Goal: Information Seeking & Learning: Learn about a topic

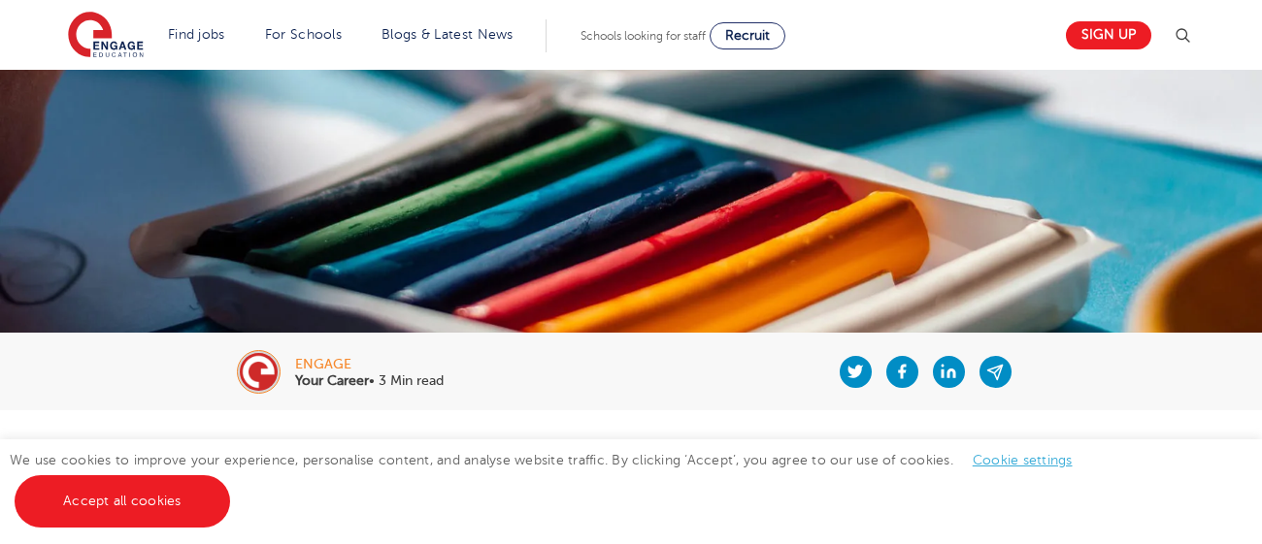
scroll to position [148, 0]
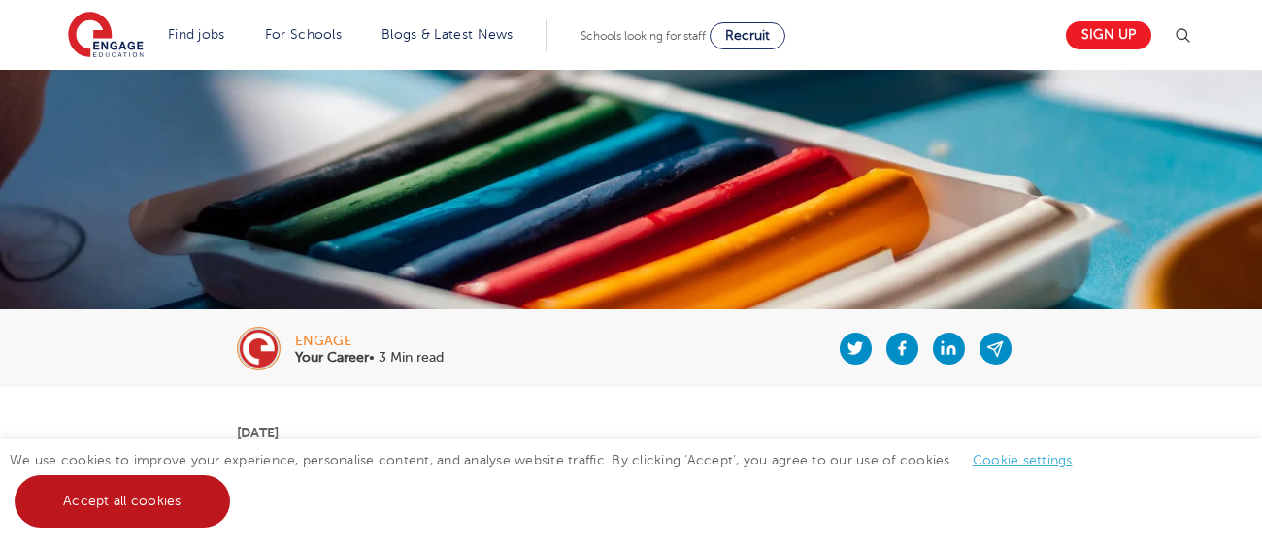
click at [103, 506] on link "Accept all cookies" at bounding box center [122, 502] width 215 height 52
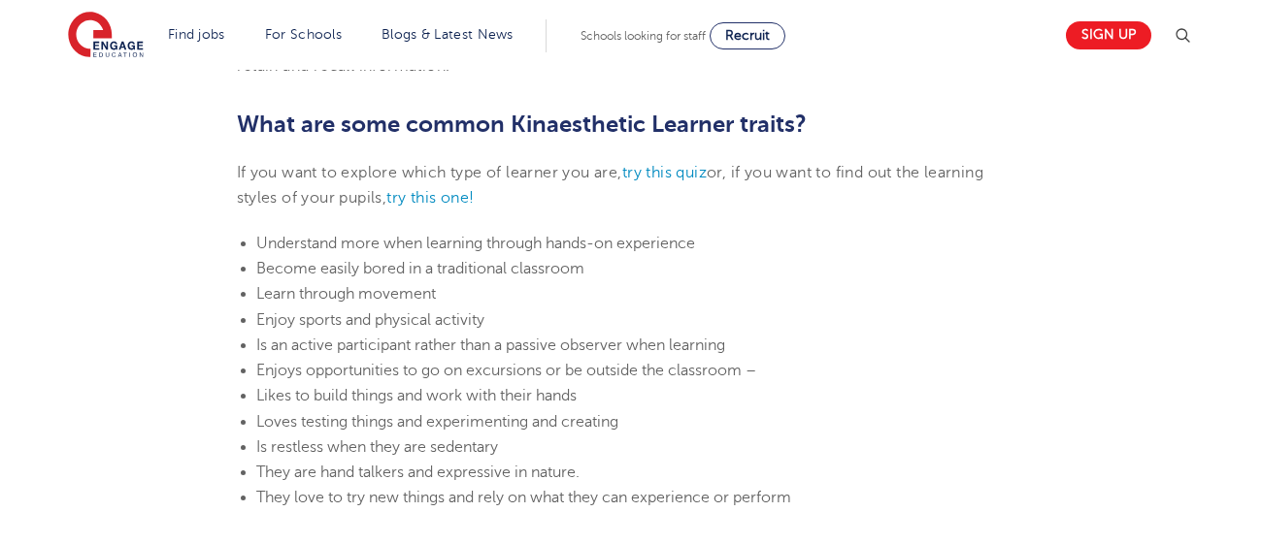
scroll to position [1071, 0]
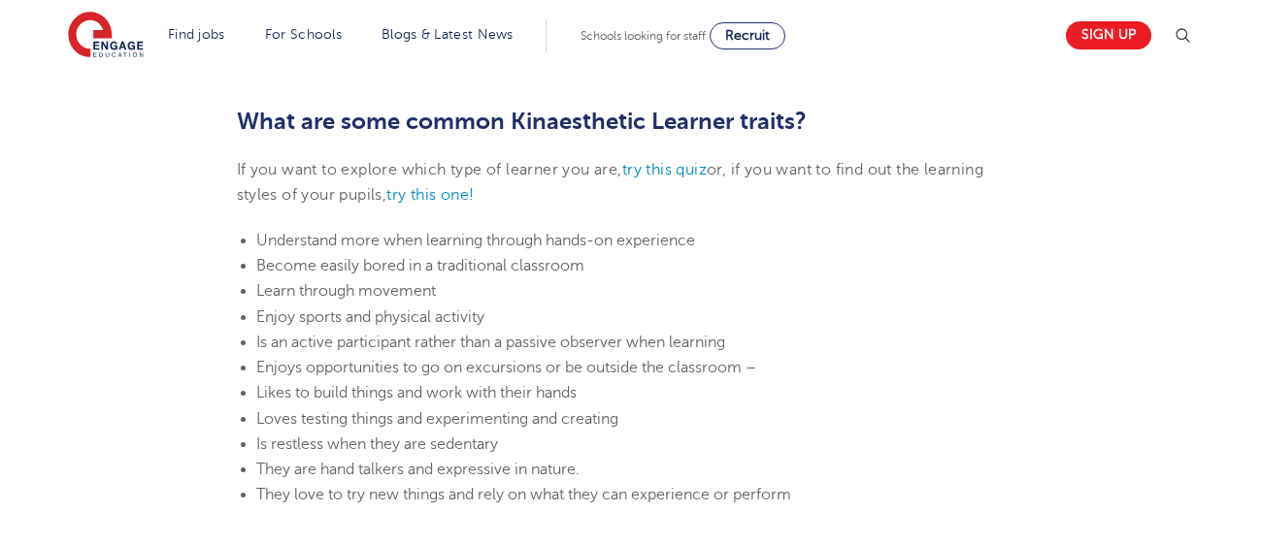
click at [616, 180] on p "If you want to explore which type of learner you are, try this quiz or, if you …" at bounding box center [631, 182] width 789 height 51
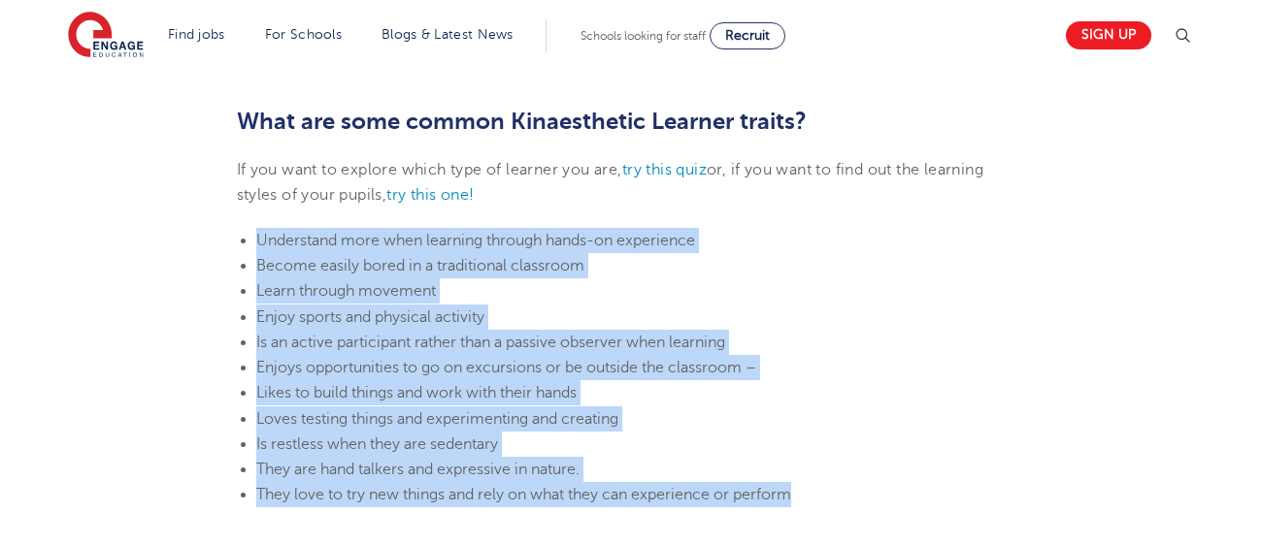
drag, startPoint x: 250, startPoint y: 236, endPoint x: 820, endPoint y: 501, distance: 628.3
click at [820, 501] on ul "Understand more when learning through hands-on experience Become easily bored i…" at bounding box center [631, 368] width 789 height 280
copy ul "Understand more when learning through hands-on experience Become easily bored i…"
click at [820, 501] on li "They love to try new things and rely on what they can experience or perform" at bounding box center [641, 494] width 770 height 25
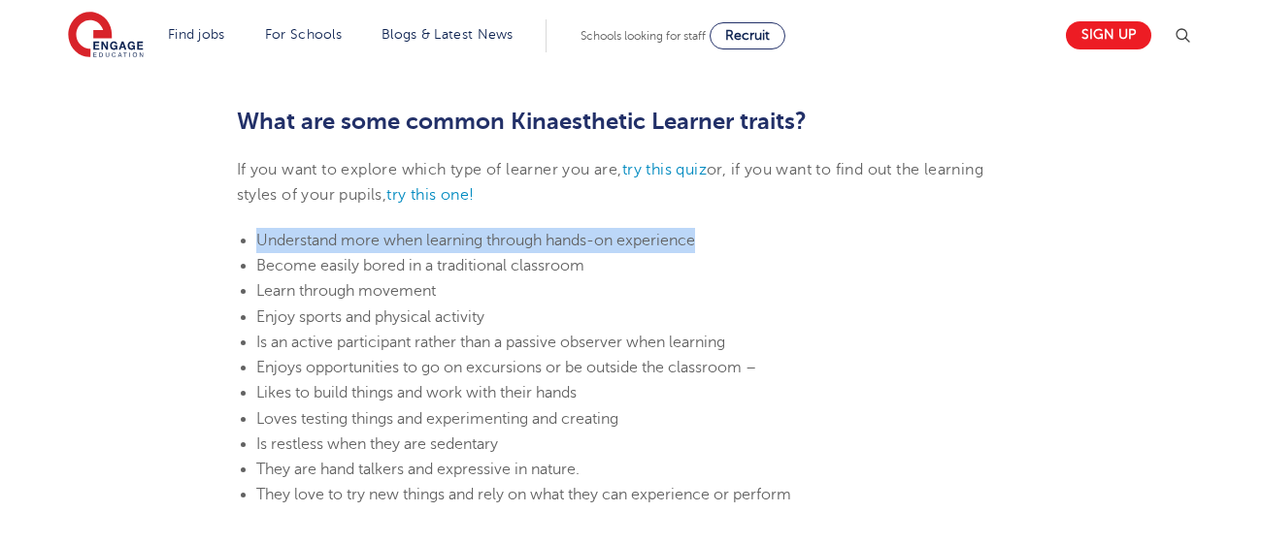
drag, startPoint x: 250, startPoint y: 231, endPoint x: 708, endPoint y: 233, distance: 457.1
click at [708, 233] on ul "Understand more when learning through hands-on experience Become easily bored i…" at bounding box center [631, 368] width 789 height 280
copy span "Understand more when learning through hands-on experience"
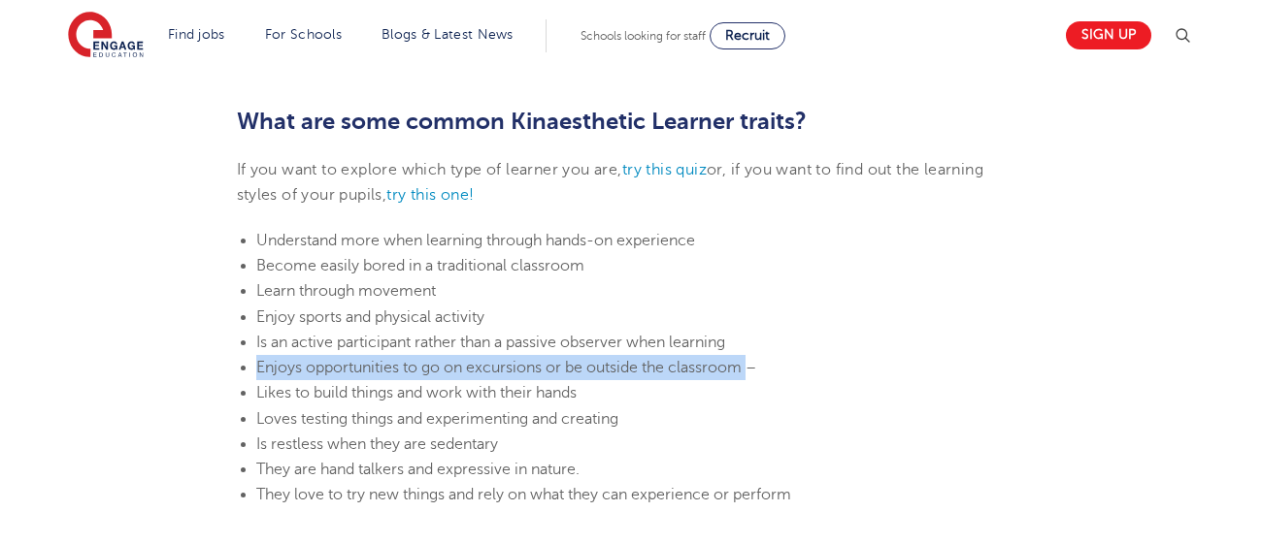
drag, startPoint x: 256, startPoint y: 367, endPoint x: 750, endPoint y: 378, distance: 494.1
click at [750, 378] on li "Enjoys opportunities to go on excursions or be outside the classroom –" at bounding box center [641, 367] width 770 height 25
copy span "Enjoys opportunities to go on excursions or be outside the classroom"
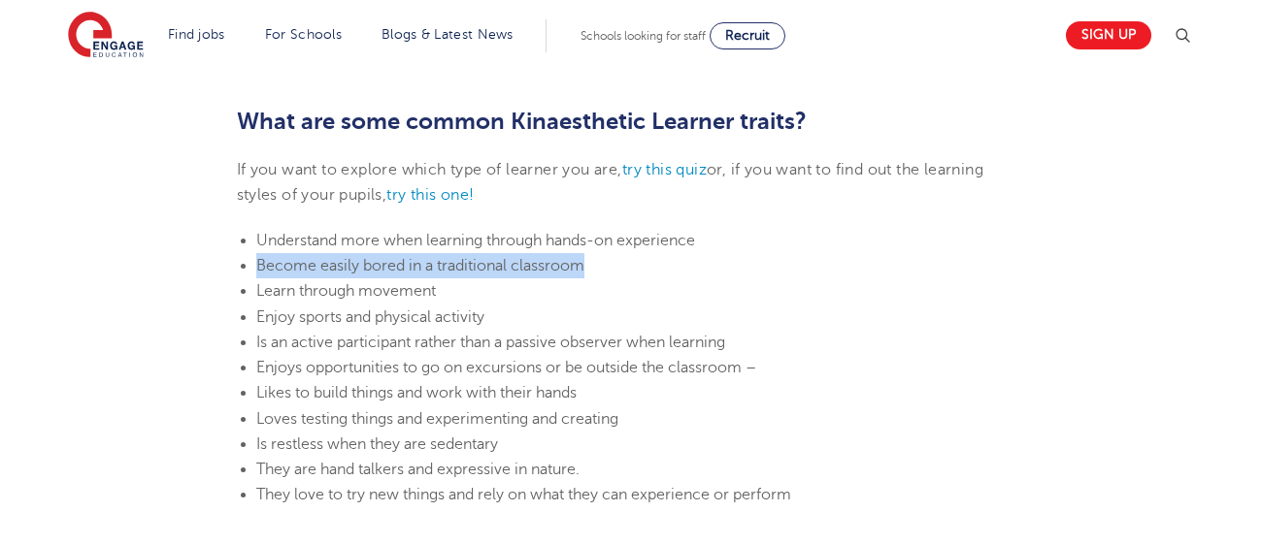
drag, startPoint x: 255, startPoint y: 266, endPoint x: 593, endPoint y: 276, distance: 337.9
click at [593, 276] on li "Become easily bored in a traditional classroom" at bounding box center [641, 265] width 770 height 25
copy span "Become easily bored in a traditional classroom"
click at [263, 345] on span "Is an active participant rather than a passive observer when learning" at bounding box center [490, 342] width 469 height 17
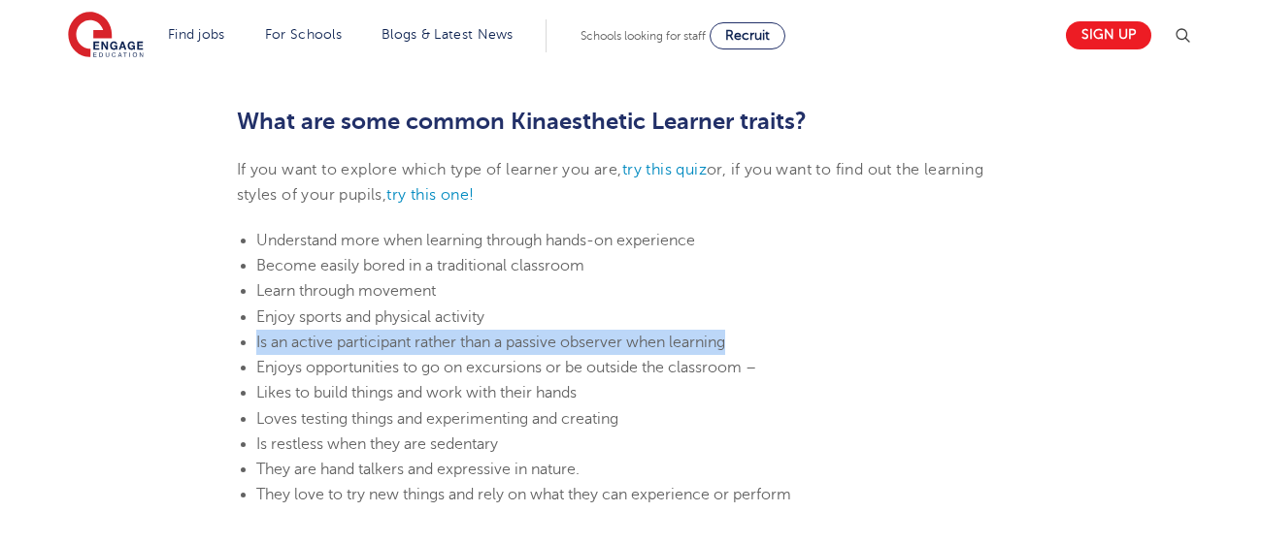
drag, startPoint x: 254, startPoint y: 341, endPoint x: 771, endPoint y: 351, distance: 516.5
click at [771, 351] on li "Is an active participant rather than a passive observer when learning" at bounding box center [641, 342] width 770 height 25
copy span "Is an active participant rather than a passive observer when learning"
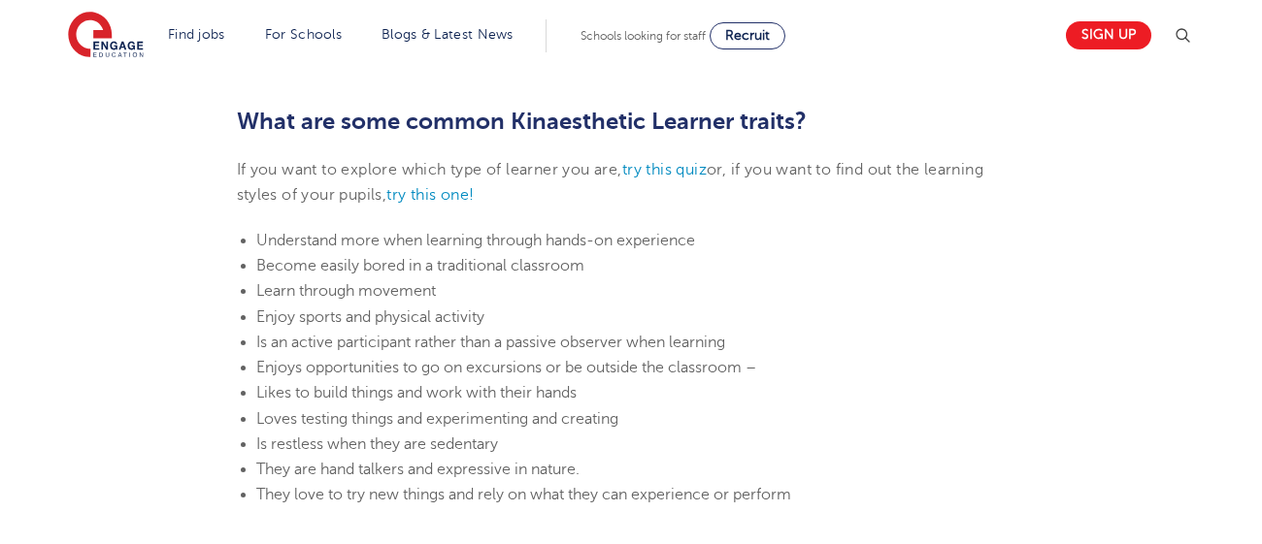
click at [367, 297] on span "Learn through movement" at bounding box center [346, 290] width 180 height 17
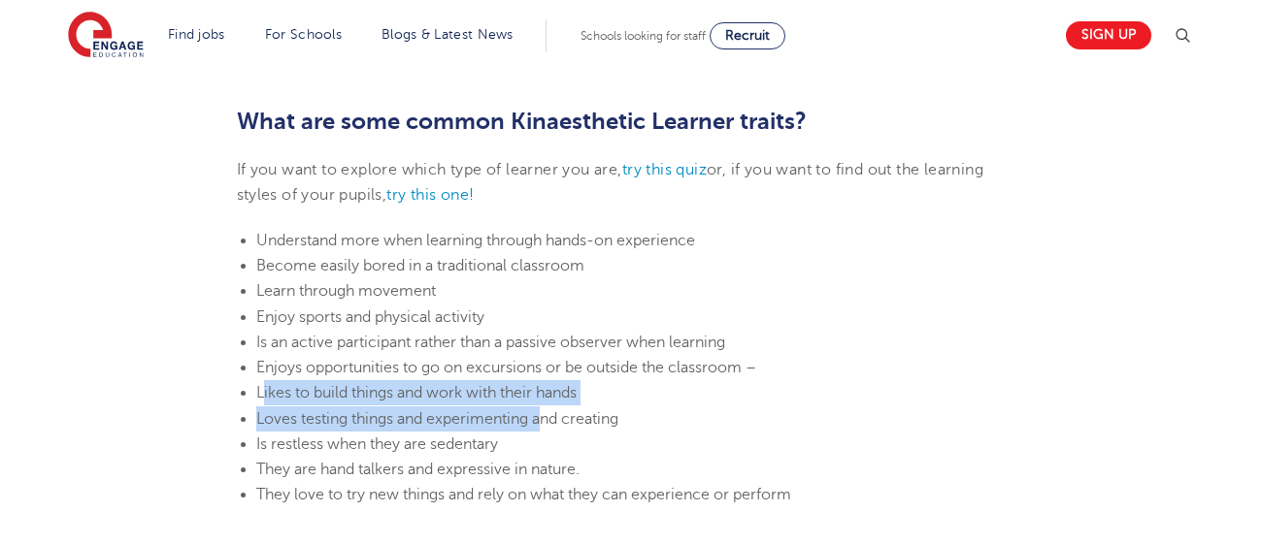
drag, startPoint x: 260, startPoint y: 387, endPoint x: 547, endPoint y: 417, distance: 288.9
click at [547, 417] on ul "Understand more when learning through hands-on experience Become easily bored i…" at bounding box center [631, 368] width 789 height 280
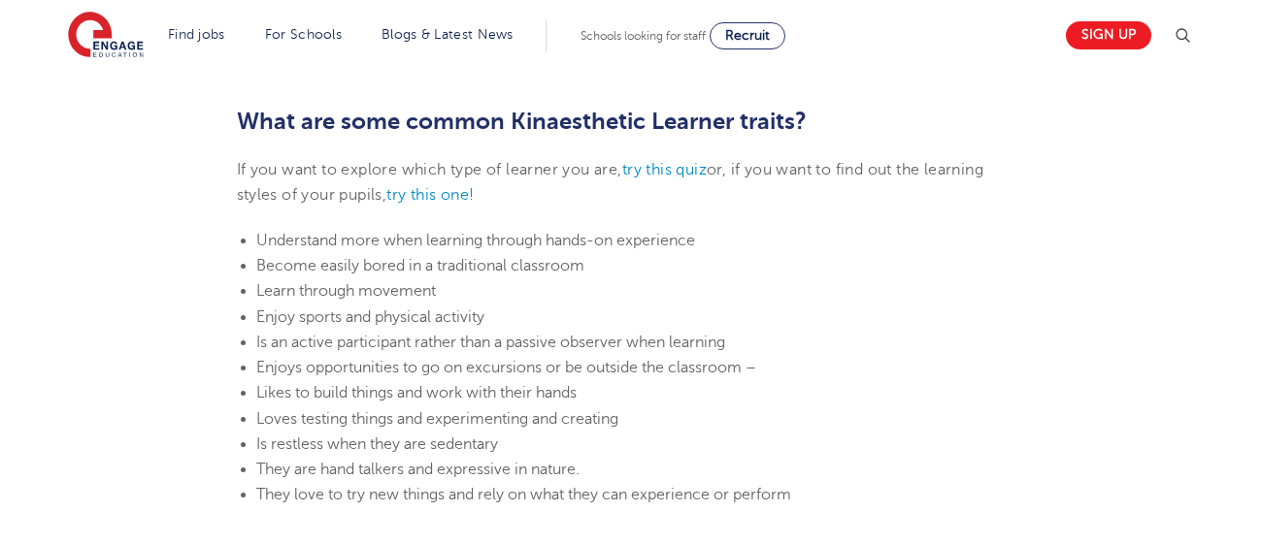
click at [258, 391] on span "Likes to build things and work with their hands" at bounding box center [416, 392] width 320 height 17
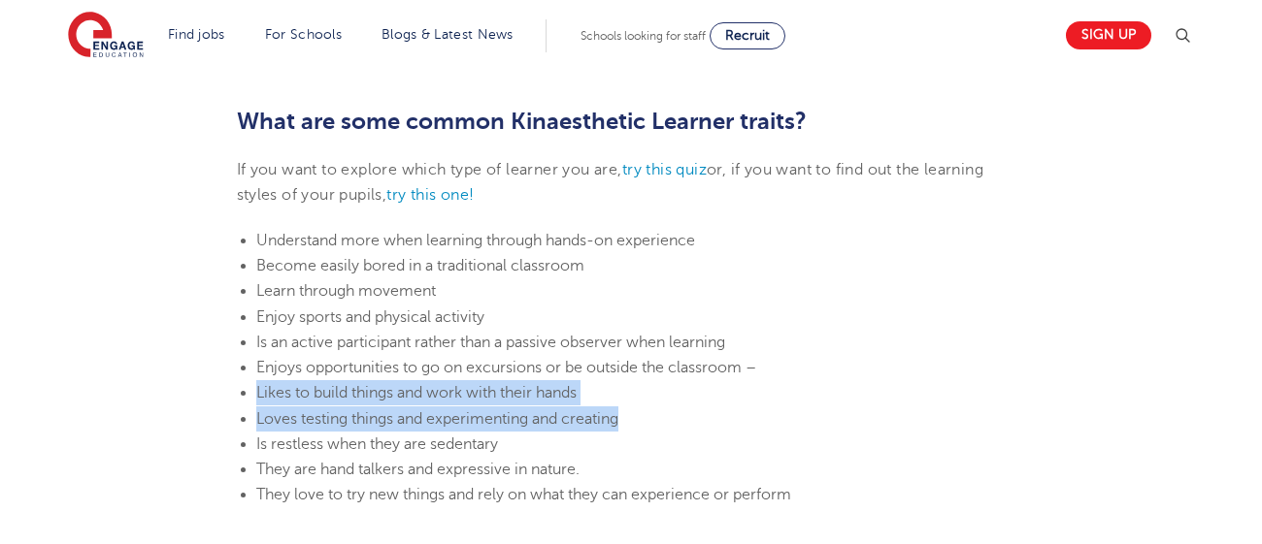
drag, startPoint x: 258, startPoint y: 391, endPoint x: 609, endPoint y: 419, distance: 351.5
click at [609, 419] on ul "Understand more when learning through hands-on experience Become easily bored i…" at bounding box center [631, 368] width 789 height 280
copy ul "Likes to build things and work with their hands Loves testing things and experi…"
click at [725, 417] on li "Loves testing things and experimenting and creating" at bounding box center [641, 419] width 770 height 25
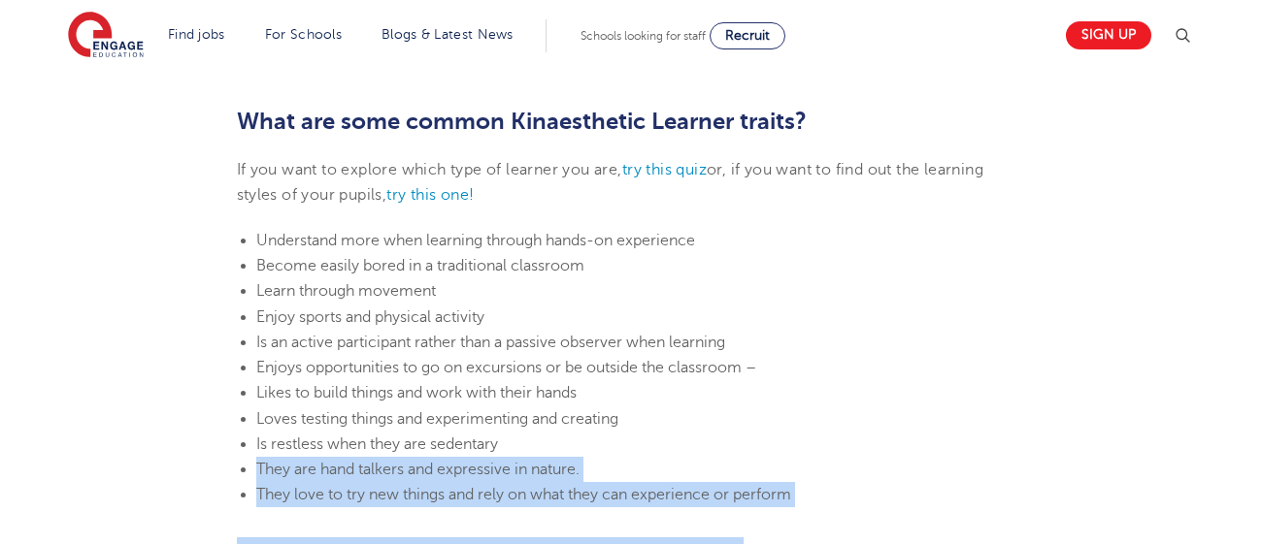
drag, startPoint x: 255, startPoint y: 463, endPoint x: 831, endPoint y: 522, distance: 578.6
copy section "They are hand talkers and expressive in nature. They love to try new things and…"
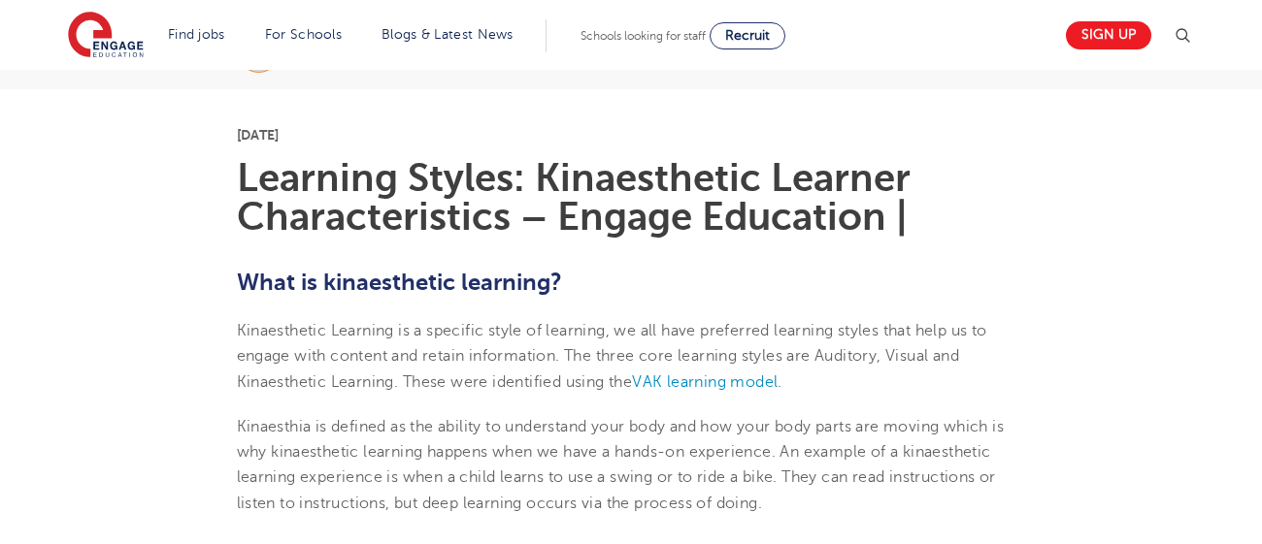
scroll to position [450, 0]
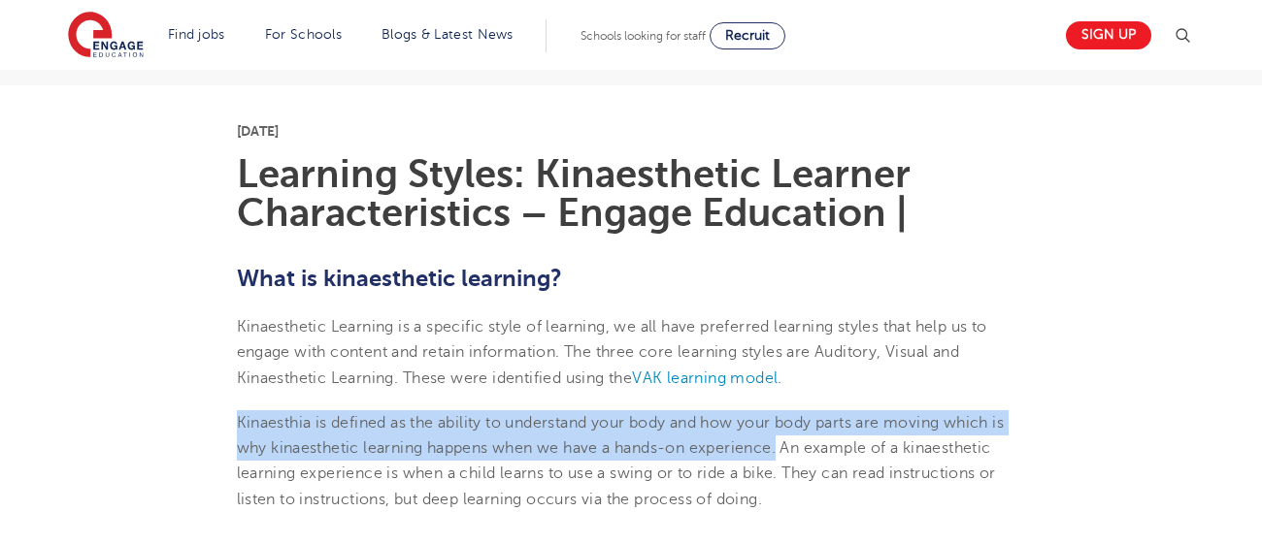
drag, startPoint x: 233, startPoint y: 417, endPoint x: 783, endPoint y: 449, distance: 551.2
copy p "Kinaesthia is defined as the ability to understand your body and how your body …"
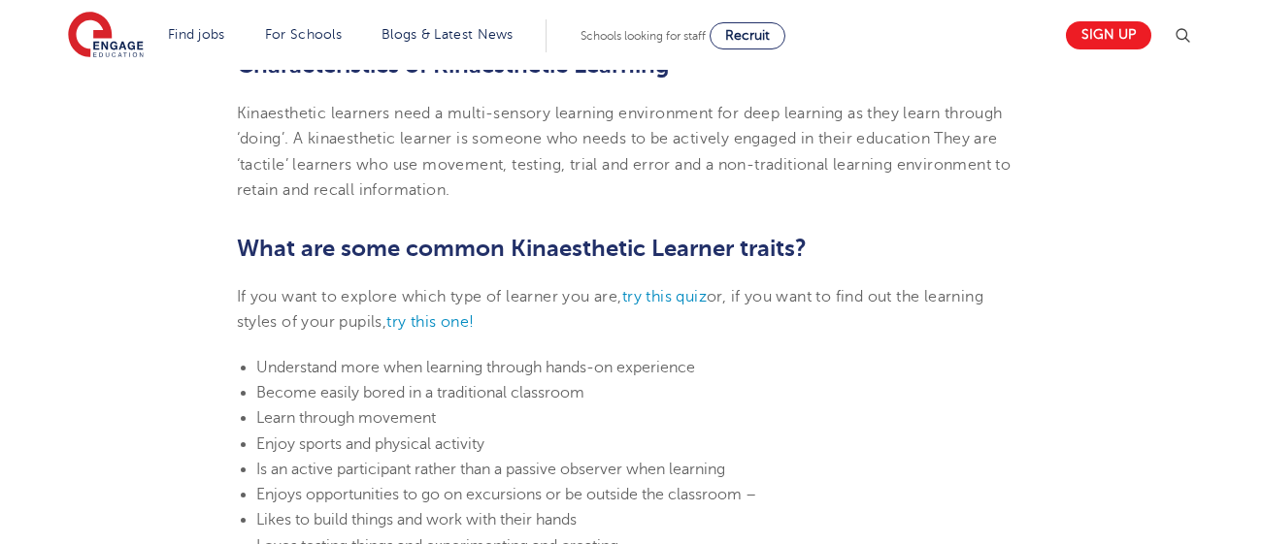
scroll to position [944, 0]
click at [259, 360] on span "Understand more when learning through hands-on experience" at bounding box center [475, 366] width 439 height 17
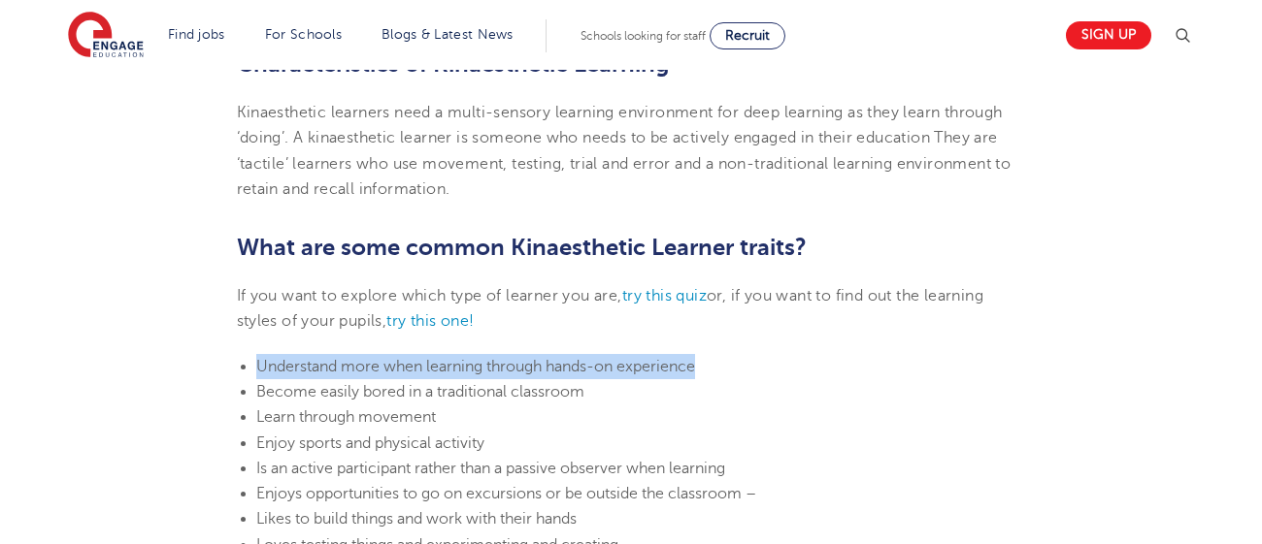
drag, startPoint x: 246, startPoint y: 358, endPoint x: 726, endPoint y: 353, distance: 480.5
click at [726, 354] on ul "Understand more when learning through hands-on experience Become easily bored i…" at bounding box center [631, 494] width 789 height 280
copy span "Understand more when learning through hands-on experience"
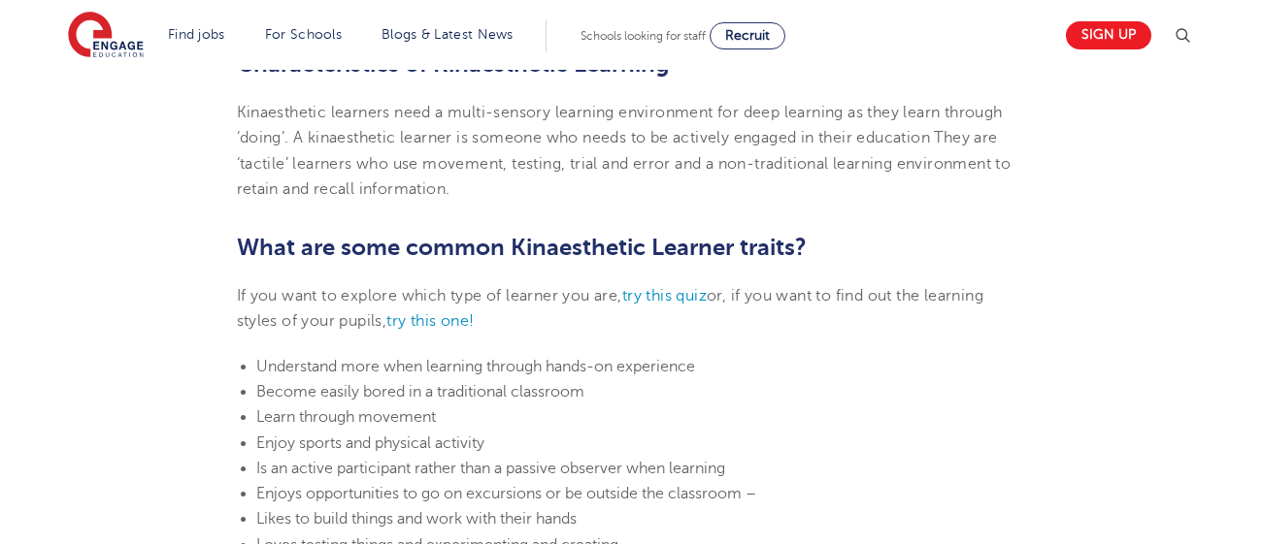
click at [237, 379] on ul "Understand more when learning through hands-on experience Become easily bored i…" at bounding box center [631, 494] width 789 height 280
click at [254, 363] on ul "Understand more when learning through hands-on experience Become easily bored i…" at bounding box center [631, 494] width 789 height 280
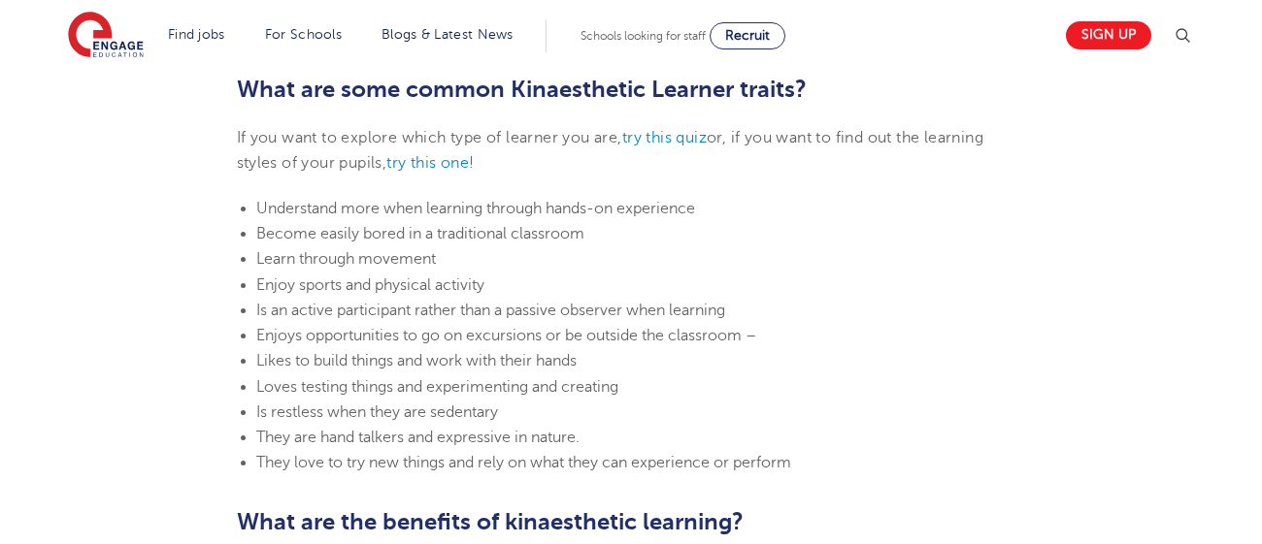
scroll to position [1104, 0]
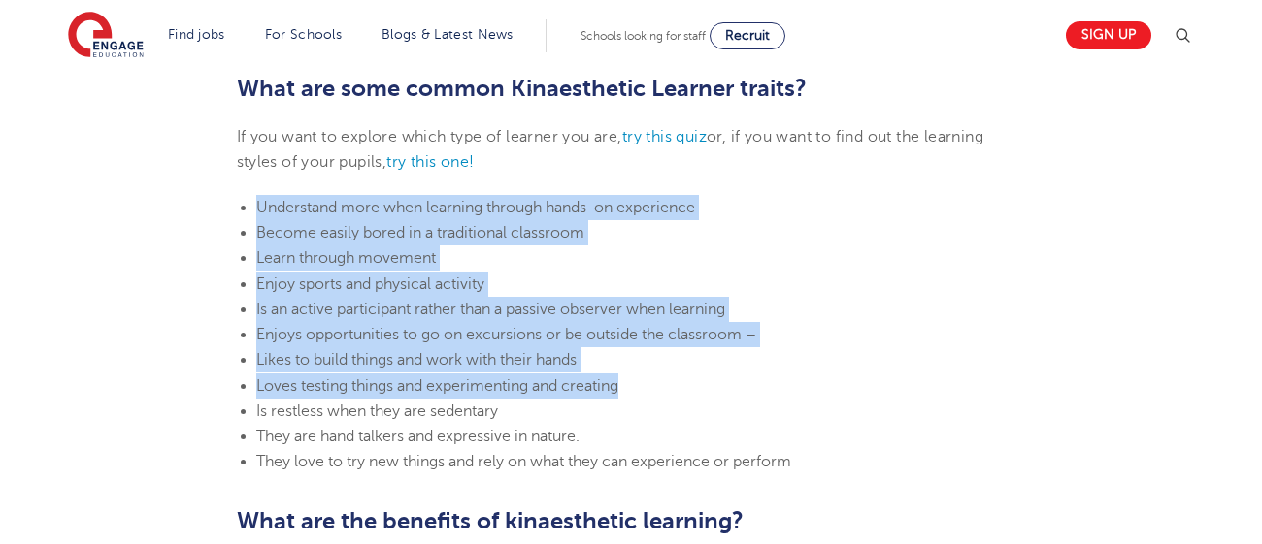
drag, startPoint x: 254, startPoint y: 192, endPoint x: 629, endPoint y: 384, distance: 421.1
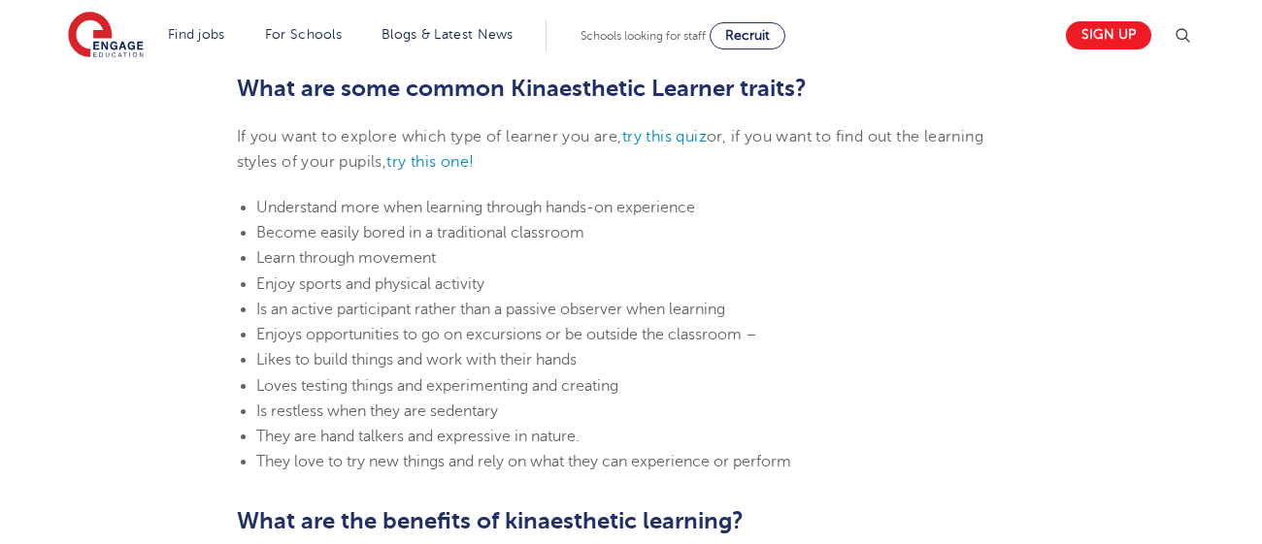
drag, startPoint x: 435, startPoint y: 412, endPoint x: 520, endPoint y: 404, distance: 85.9
click at [520, 404] on li "Is restless when they are sedentary" at bounding box center [641, 411] width 770 height 25
drag, startPoint x: 429, startPoint y: 410, endPoint x: 544, endPoint y: 419, distance: 115.9
click at [544, 419] on li "Is restless when they are sedentary" at bounding box center [641, 411] width 770 height 25
copy span "sedentary"
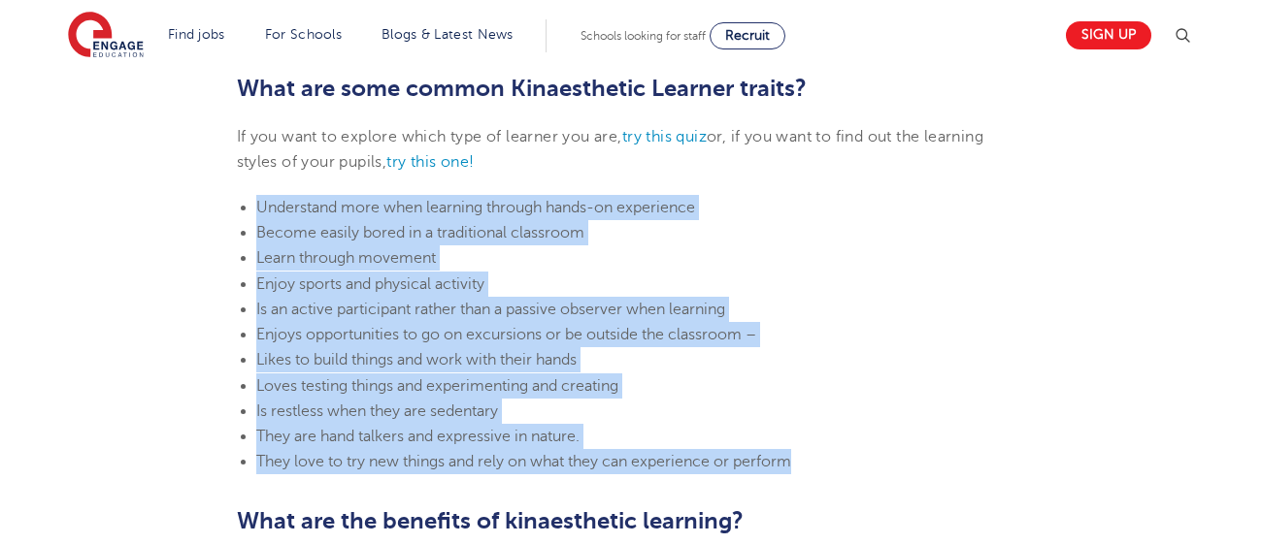
drag, startPoint x: 249, startPoint y: 203, endPoint x: 827, endPoint y: 460, distance: 632.2
click at [827, 460] on ul "Understand more when learning through hands-on experience Become easily bored i…" at bounding box center [631, 335] width 789 height 280
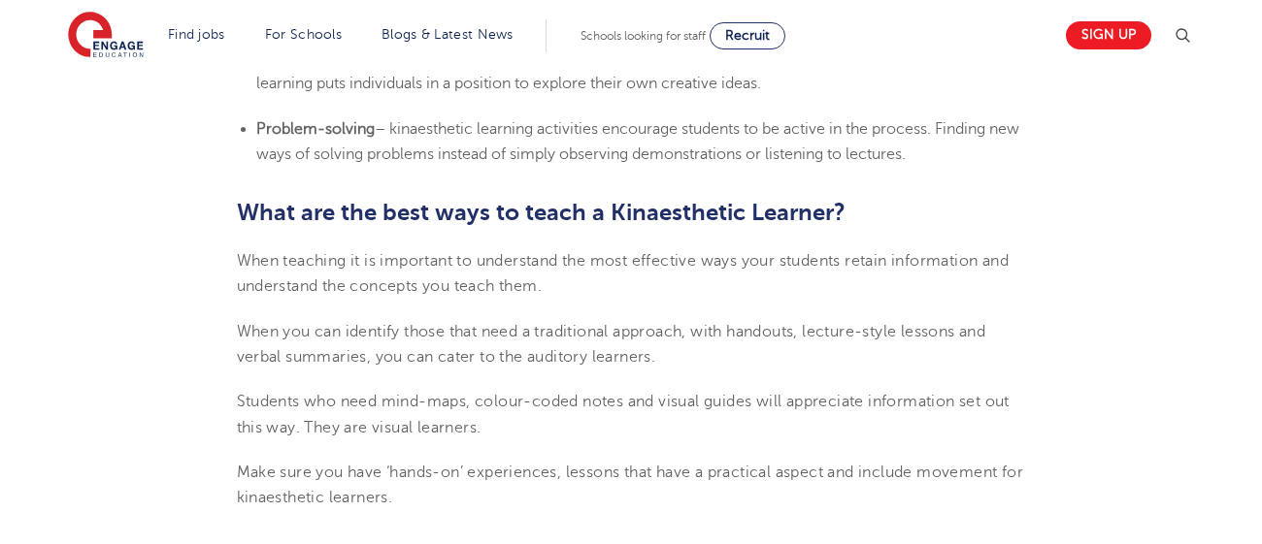
scroll to position [1621, 0]
